Goal: Information Seeking & Learning: Learn about a topic

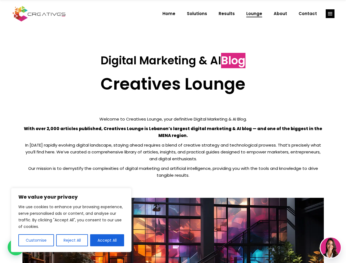
click at [173, 132] on p "With over 2,000 articles published, Creatives Lounge is Lebanon’s largest digit…" at bounding box center [172, 132] width 301 height 14
click at [36, 240] on button "Customise" at bounding box center [36, 240] width 36 height 12
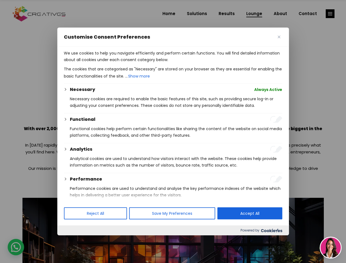
click at [72, 240] on div at bounding box center [173, 131] width 346 height 263
click at [107, 63] on p "We use cookies to help you navigate efficiently and perform certain functions. …" at bounding box center [173, 56] width 218 height 13
click at [330, 14] on div at bounding box center [173, 131] width 346 height 263
click at [331, 248] on img at bounding box center [331, 248] width 20 height 20
